Goal: Task Accomplishment & Management: Complete application form

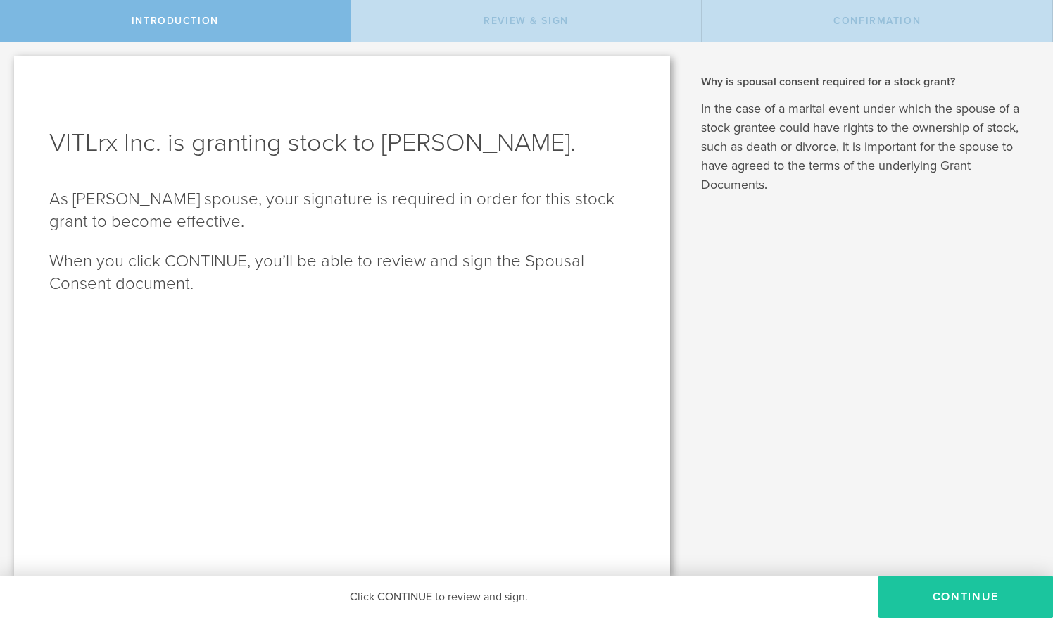
click at [996, 589] on button "CONTINUE" at bounding box center [966, 596] width 175 height 42
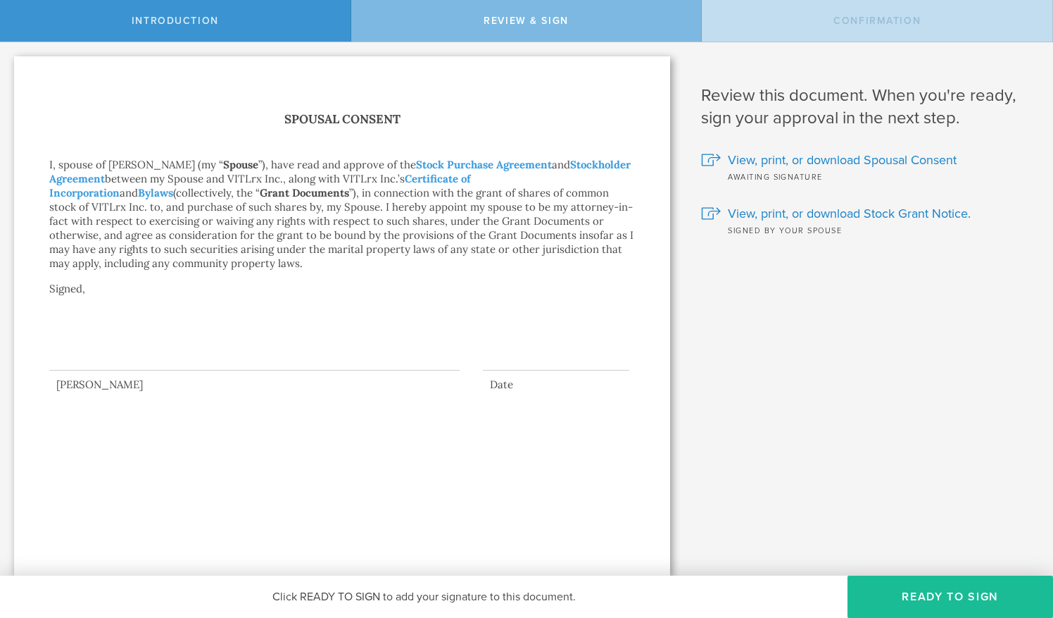
click at [94, 361] on div at bounding box center [254, 342] width 411 height 56
click at [953, 596] on button "Ready to Sign" at bounding box center [951, 596] width 206 height 42
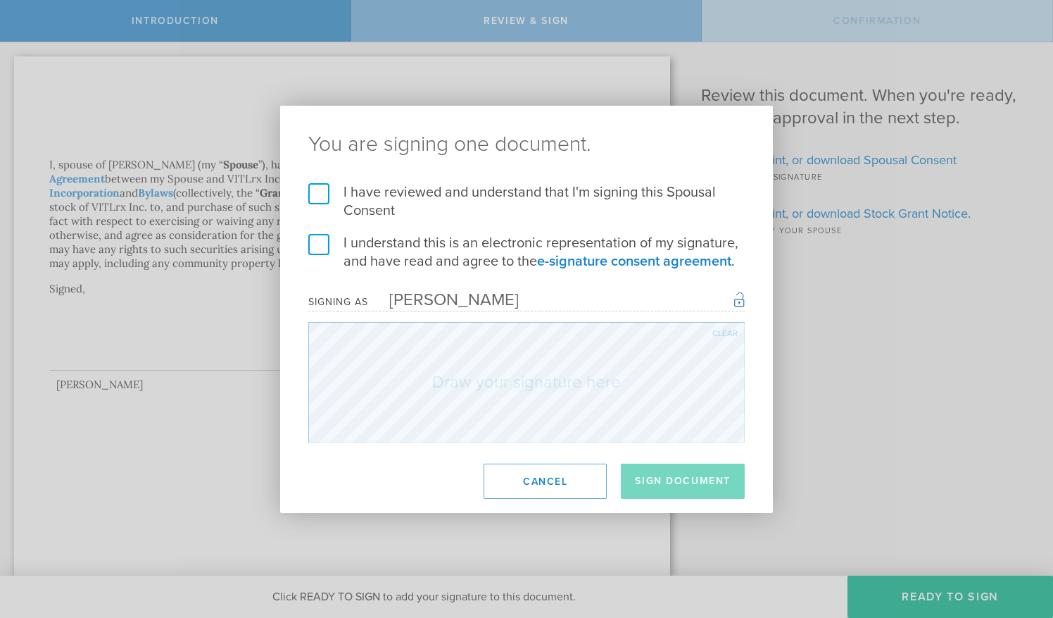
click at [303, 175] on h2 "You are signing one document." at bounding box center [526, 144] width 493 height 77
click at [320, 197] on label "I have reviewed and understand that I'm signing this Spousal Consent" at bounding box center [526, 201] width 437 height 37
click at [0, 0] on input "I have reviewed and understand that I'm signing this Spousal Consent" at bounding box center [0, 0] width 0 height 0
click at [320, 246] on label "I understand this is an electronic representation of my signature, and have rea…" at bounding box center [526, 252] width 437 height 37
click at [0, 0] on input "I understand this is an electronic representation of my signature, and have rea…" at bounding box center [0, 0] width 0 height 0
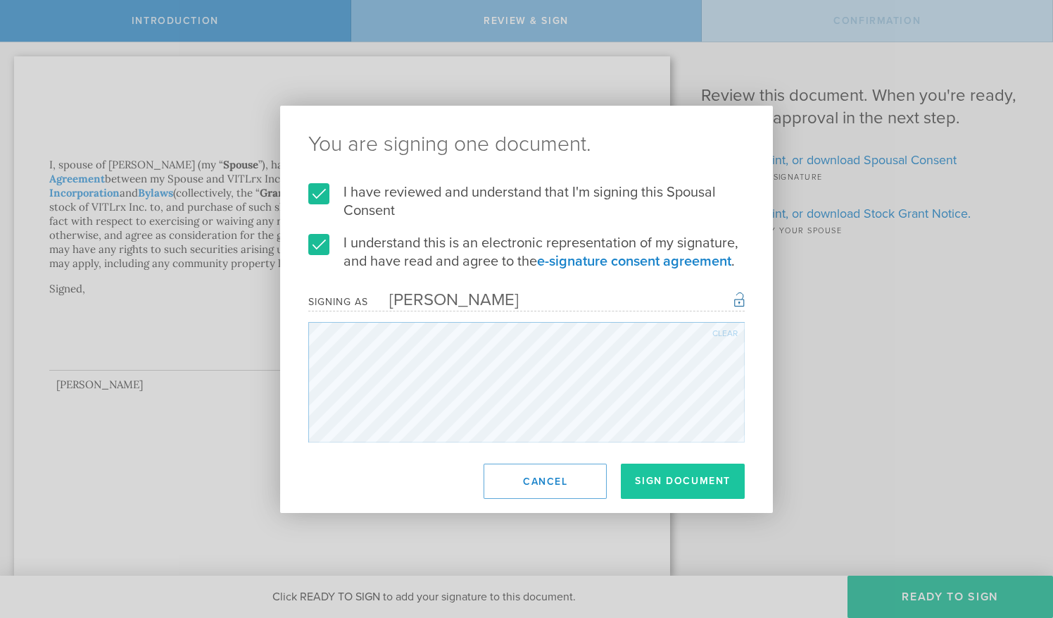
click at [678, 484] on button "Sign Document" at bounding box center [683, 480] width 124 height 35
